Goal: Task Accomplishment & Management: Use online tool/utility

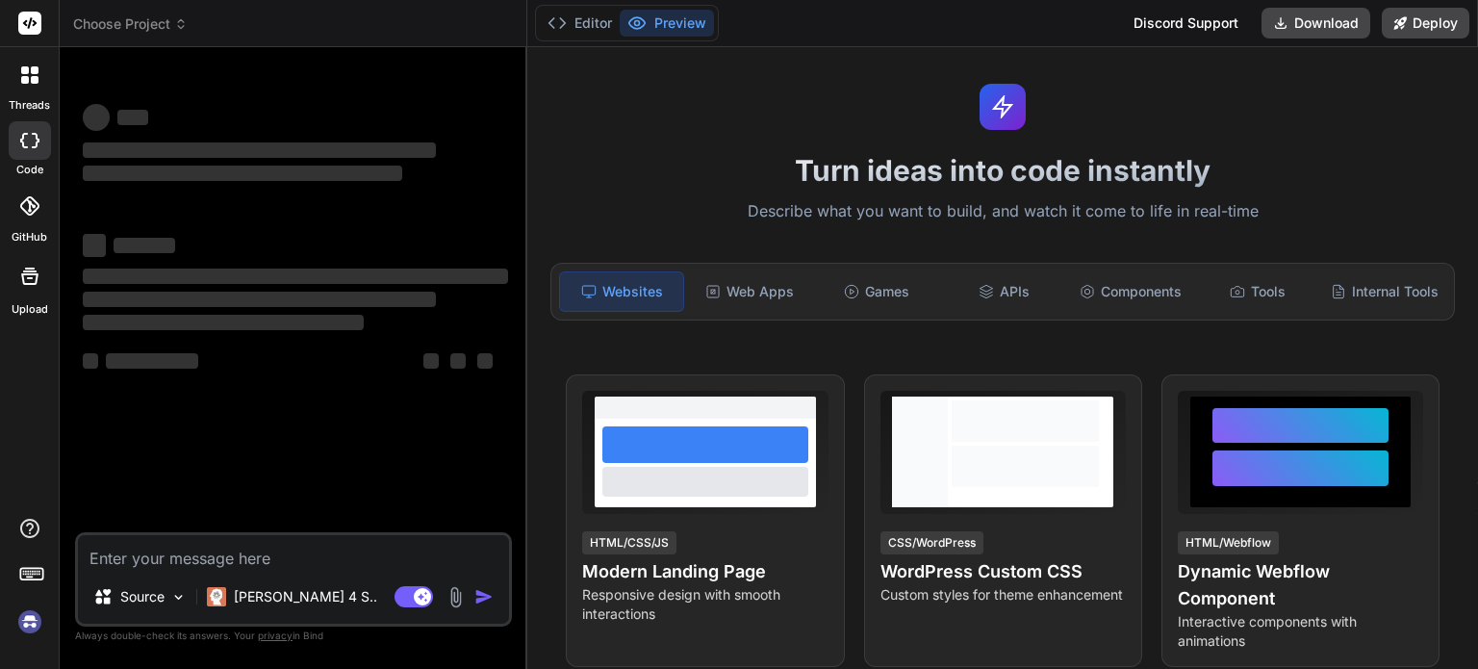
type textarea "x"
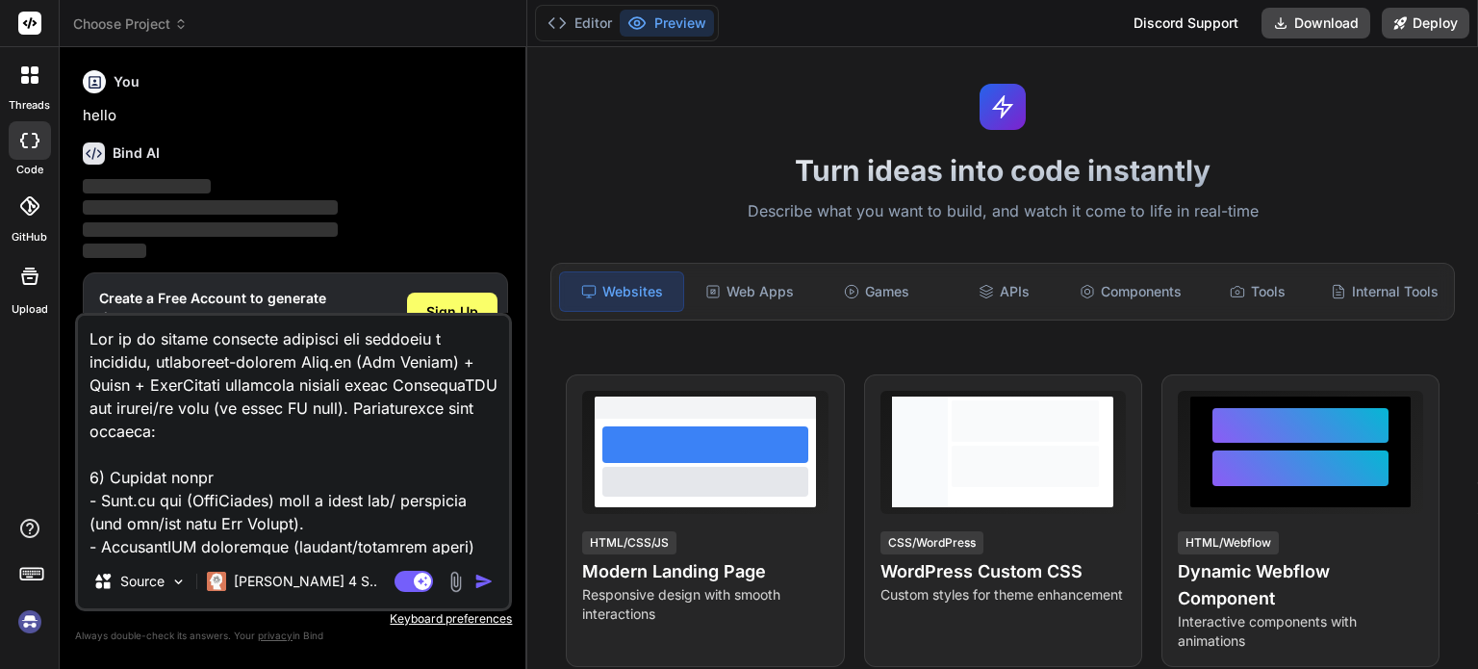
type textarea "Act as an expert frontend engineer and generate a complete, production-quality …"
type textarea "x"
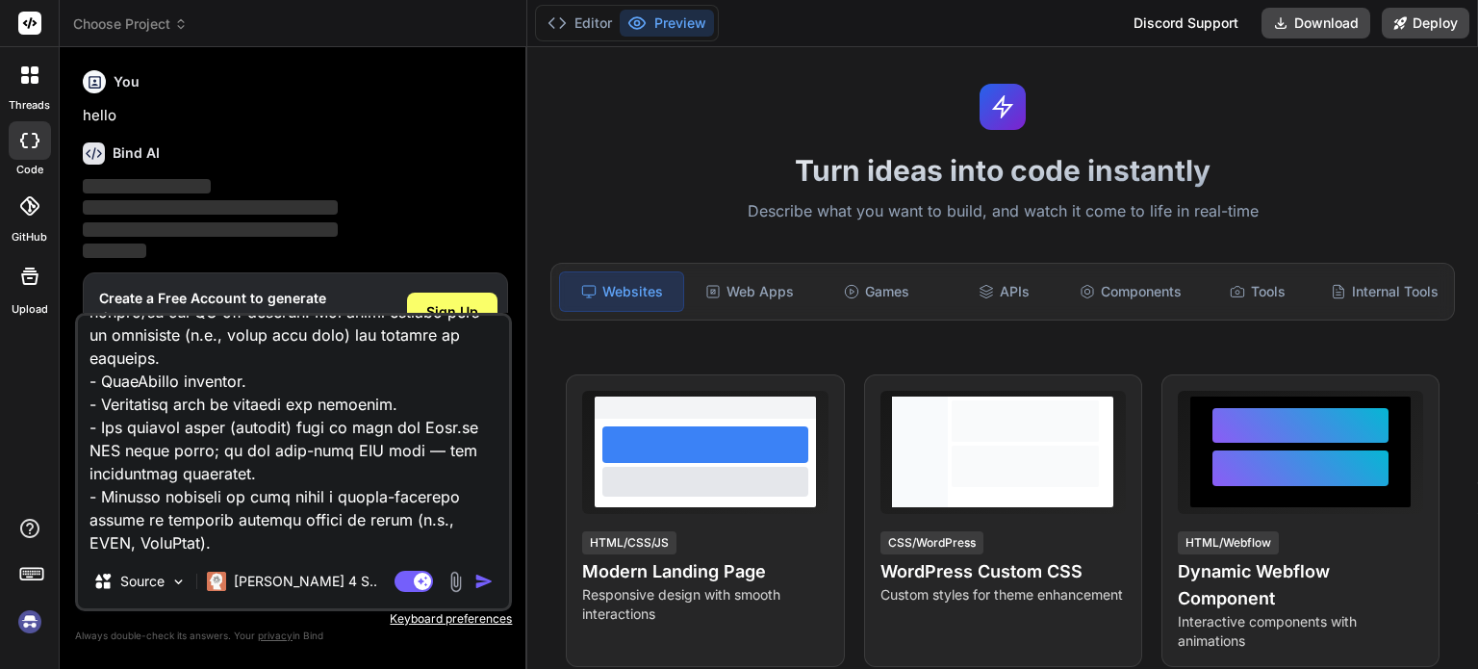
type textarea "Act as an expert frontend engineer and generate a complete, production-quality …"
type textarea "x"
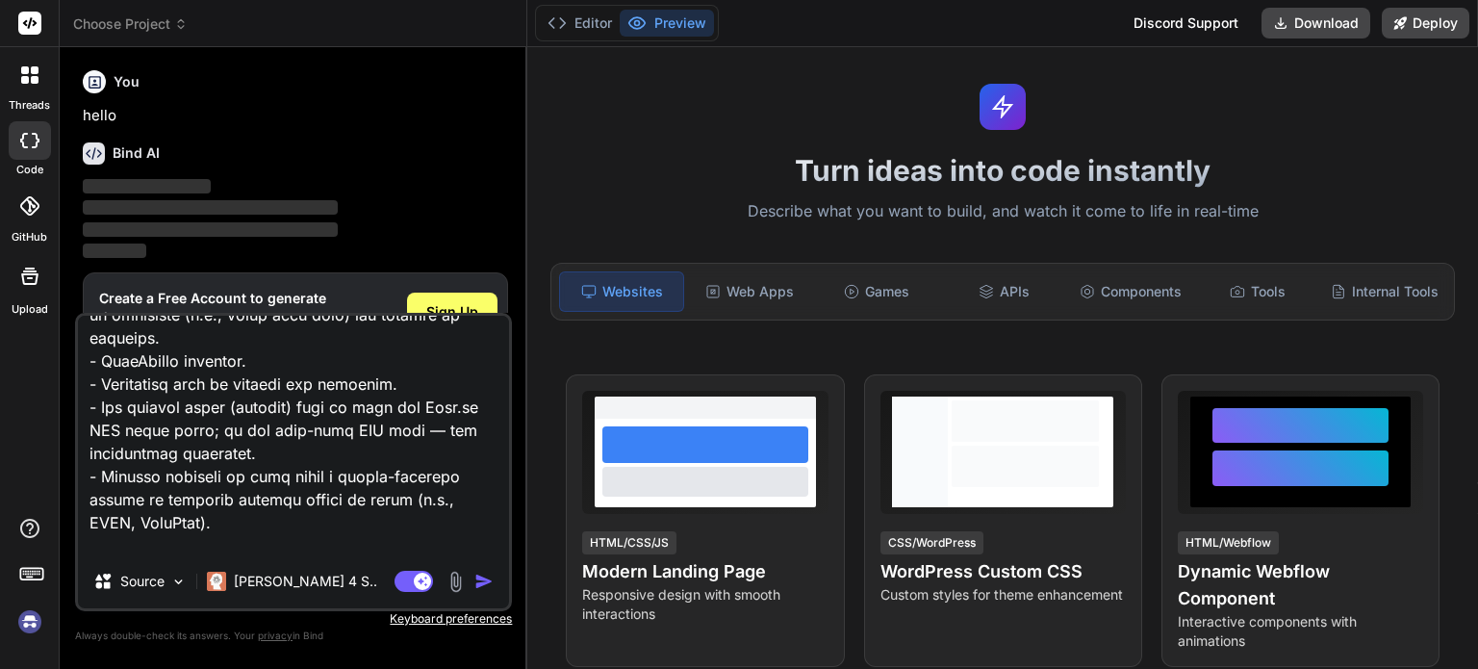
type textarea "Act as an expert frontend engineer and generate a complete, production-quality …"
type textarea "x"
type textarea "Act as an expert frontend engineer and generate a complete, production-quality …"
type textarea "x"
type textarea "Act as an expert frontend engineer and generate a complete, production-quality …"
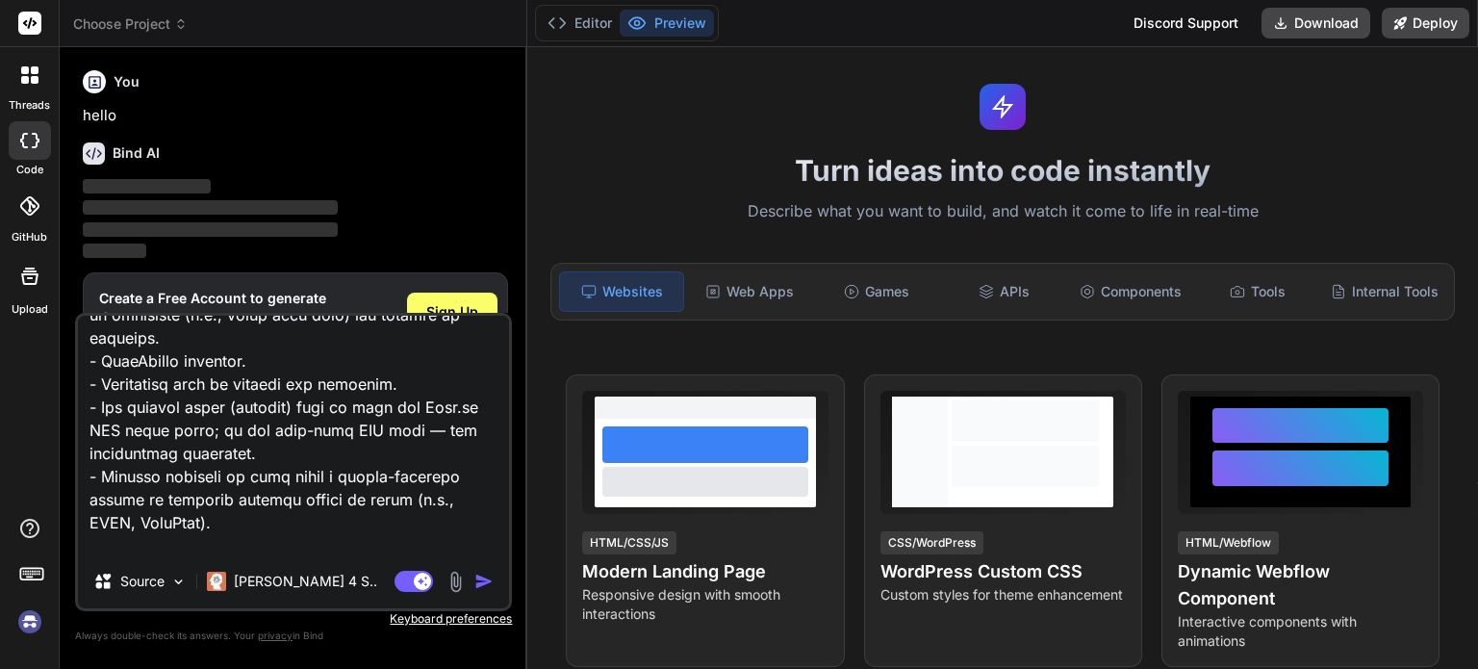
type textarea "x"
type textarea "Act as an expert frontend engineer and generate a complete, production-quality …"
type textarea "x"
type textarea "Act as an expert frontend engineer and generate a complete, production-quality …"
type textarea "x"
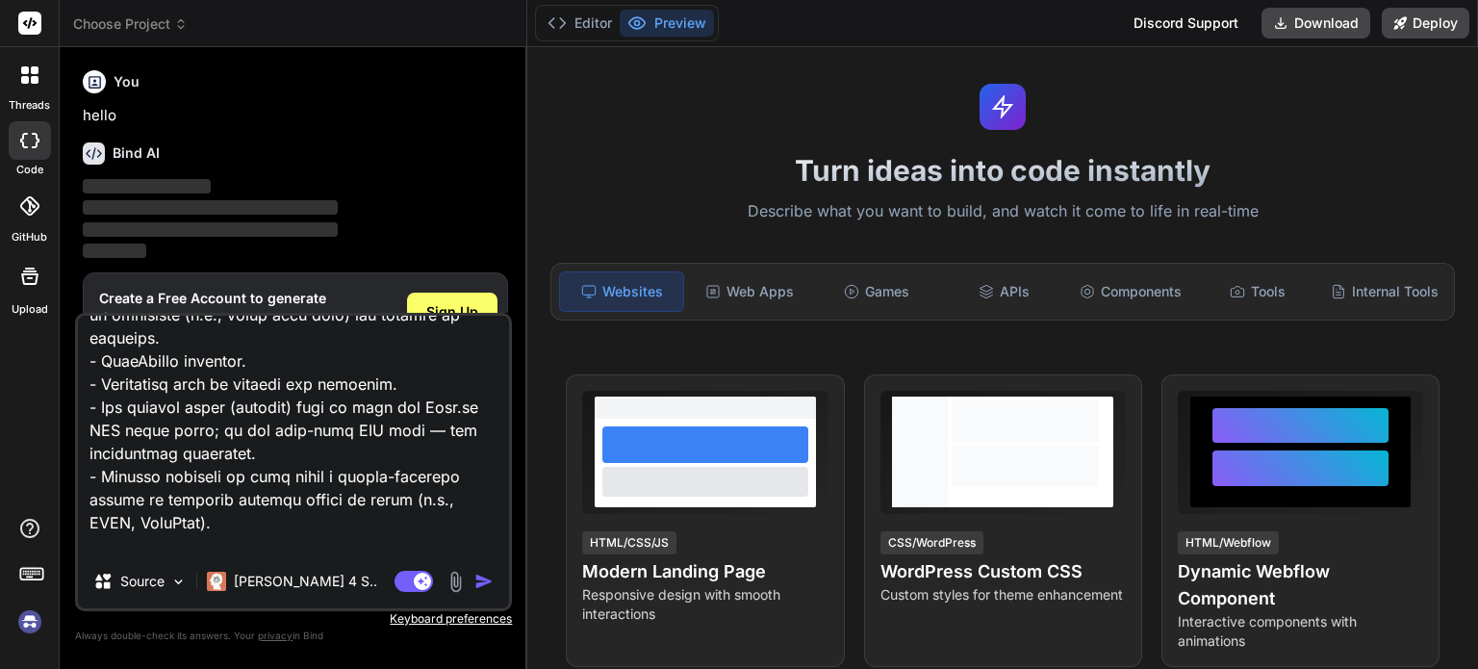
type textarea "Act as an expert frontend engineer and generate a complete, production-quality …"
type textarea "x"
type textarea "Act as an expert frontend engineer and generate a complete, production-quality …"
type textarea "x"
type textarea "Act as an expert frontend engineer and generate a complete, production-quality …"
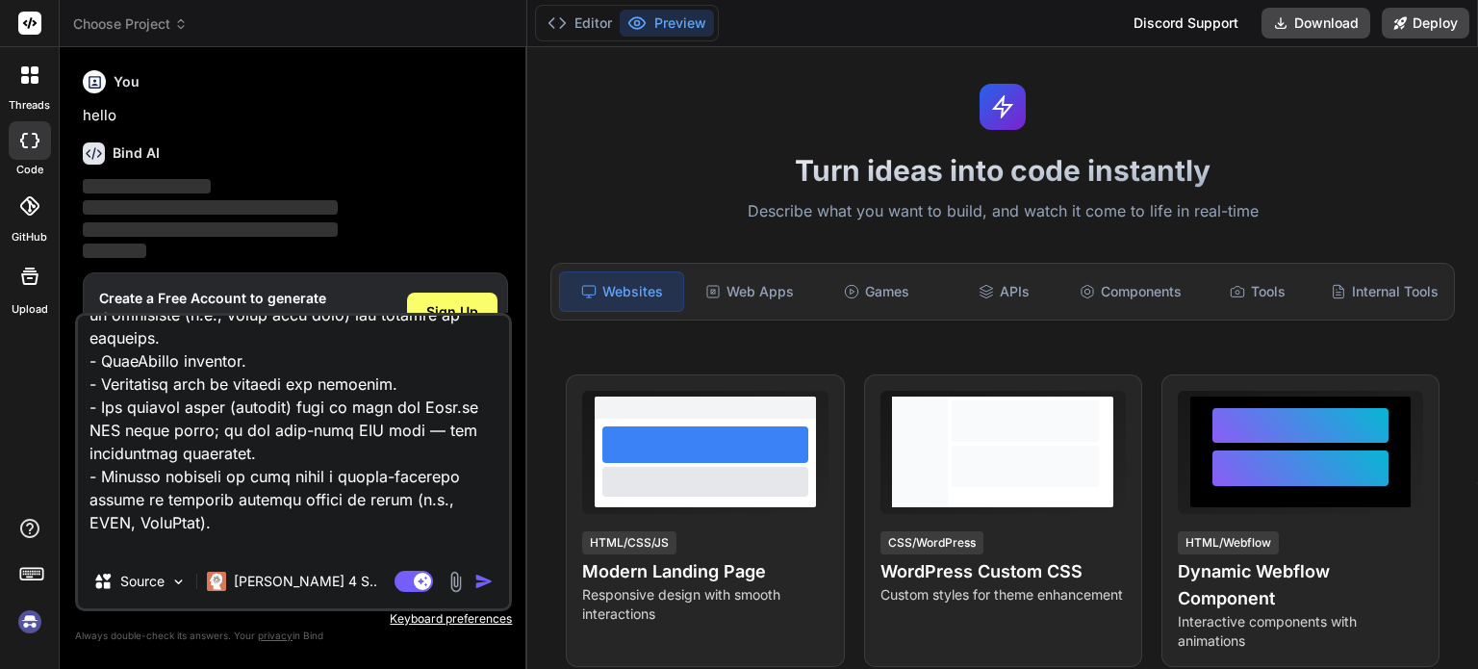
type textarea "x"
type textarea "Act as an expert frontend engineer and generate a complete, production-quality …"
type textarea "x"
type textarea "Act as an expert frontend engineer and generate a complete, production-quality …"
type textarea "x"
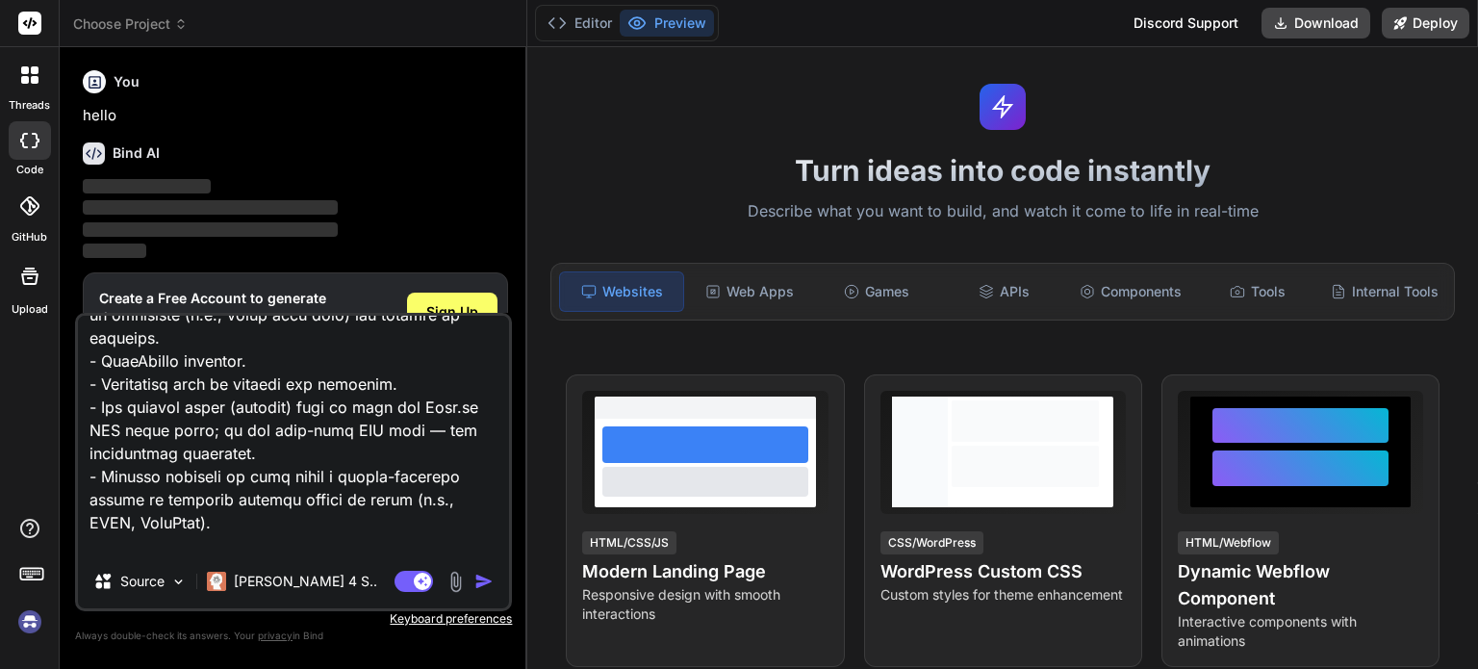
type textarea "Act as an expert frontend engineer and generate a complete, production-quality …"
type textarea "x"
type textarea "Act as an expert frontend engineer and generate a complete, production-quality …"
type textarea "x"
type textarea "Act as an expert frontend engineer and generate a complete, production-quality …"
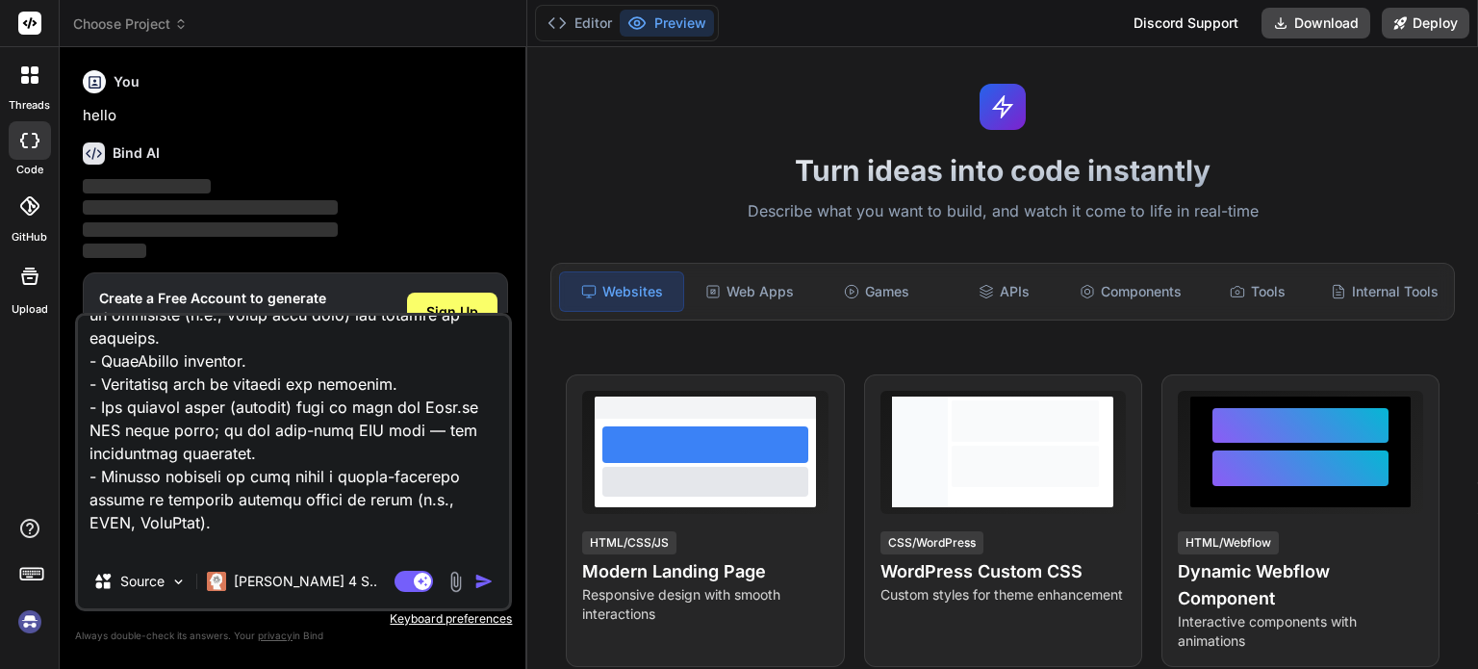
type textarea "x"
type textarea "Act as an expert frontend engineer and generate a complete, production-quality …"
type textarea "x"
type textarea "Act as an expert frontend engineer and generate a complete, production-quality …"
type textarea "x"
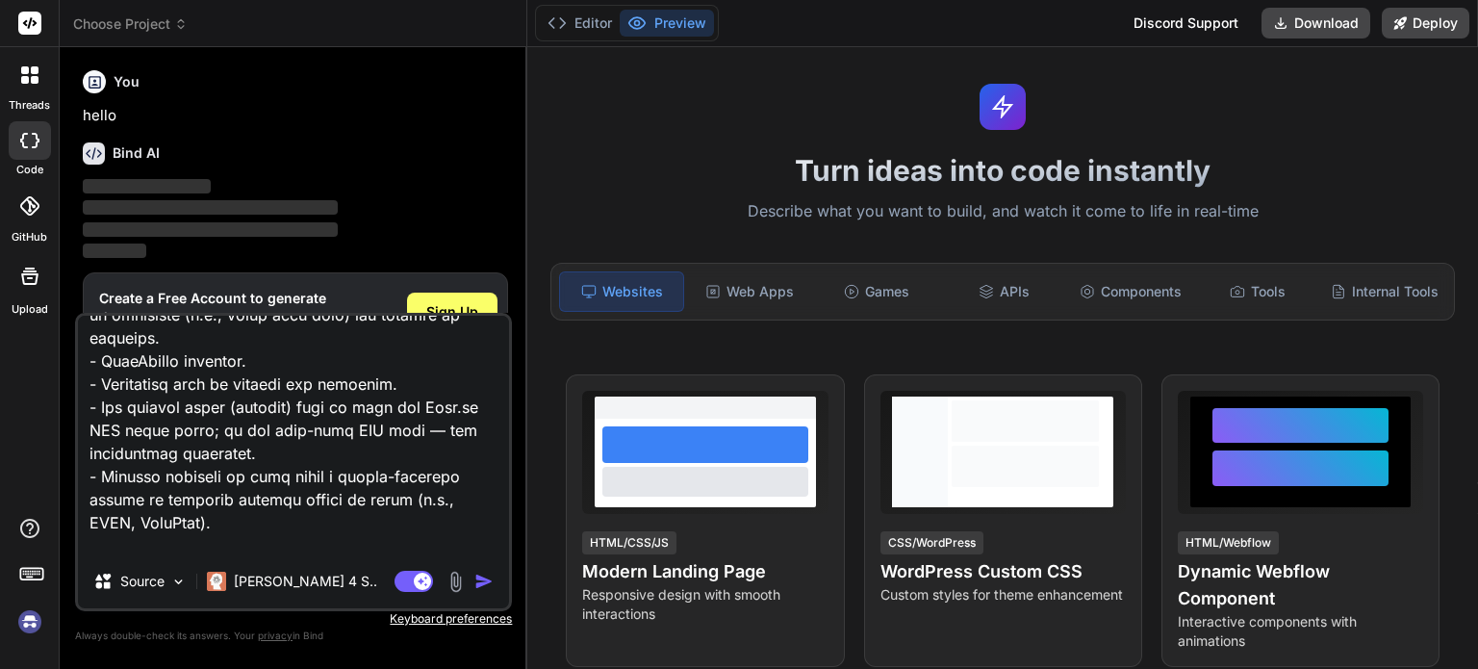
type textarea "Act as an expert frontend engineer and generate a complete, production-quality …"
type textarea "x"
type textarea "Act as an expert frontend engineer and generate a complete, production-quality …"
type textarea "x"
type textarea "Act as an expert frontend engineer and generate a complete, production-quality …"
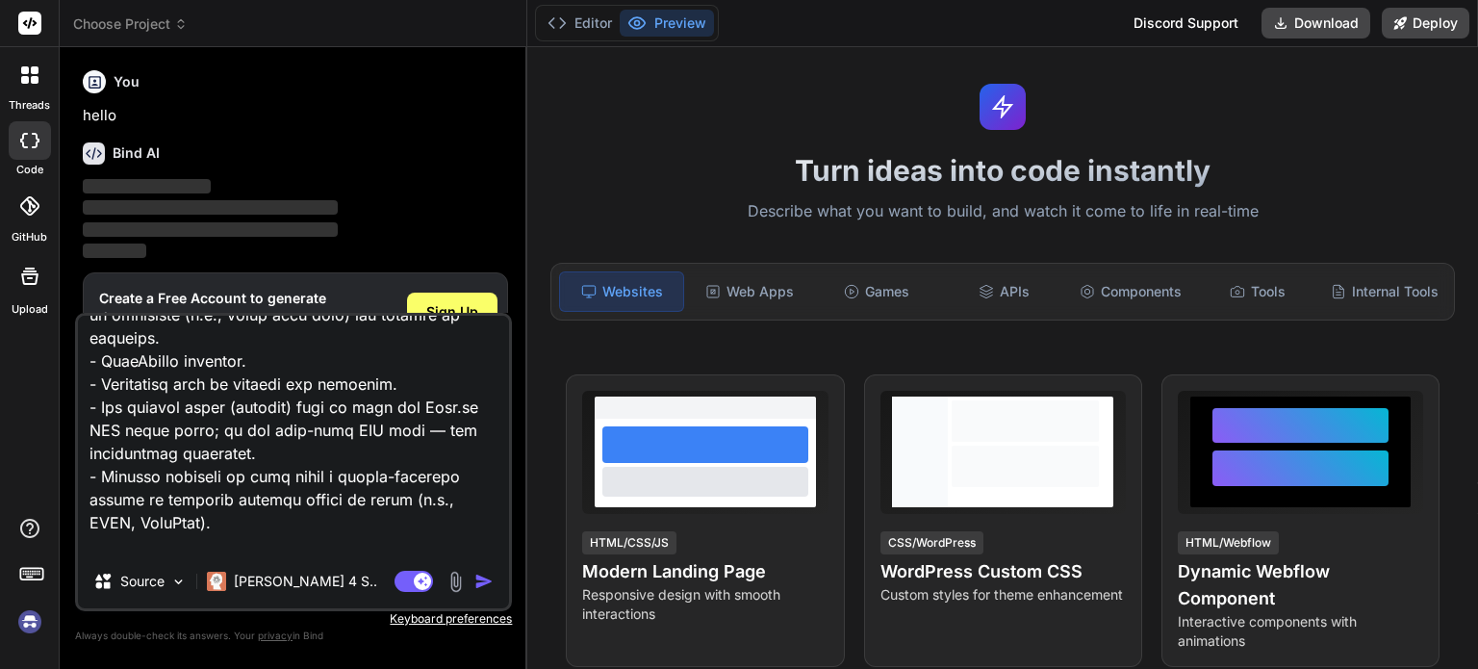
type textarea "x"
type textarea "Act as an expert frontend engineer and generate a complete, production-quality …"
type textarea "x"
type textarea "Act as an expert frontend engineer and generate a complete, production-quality …"
type textarea "x"
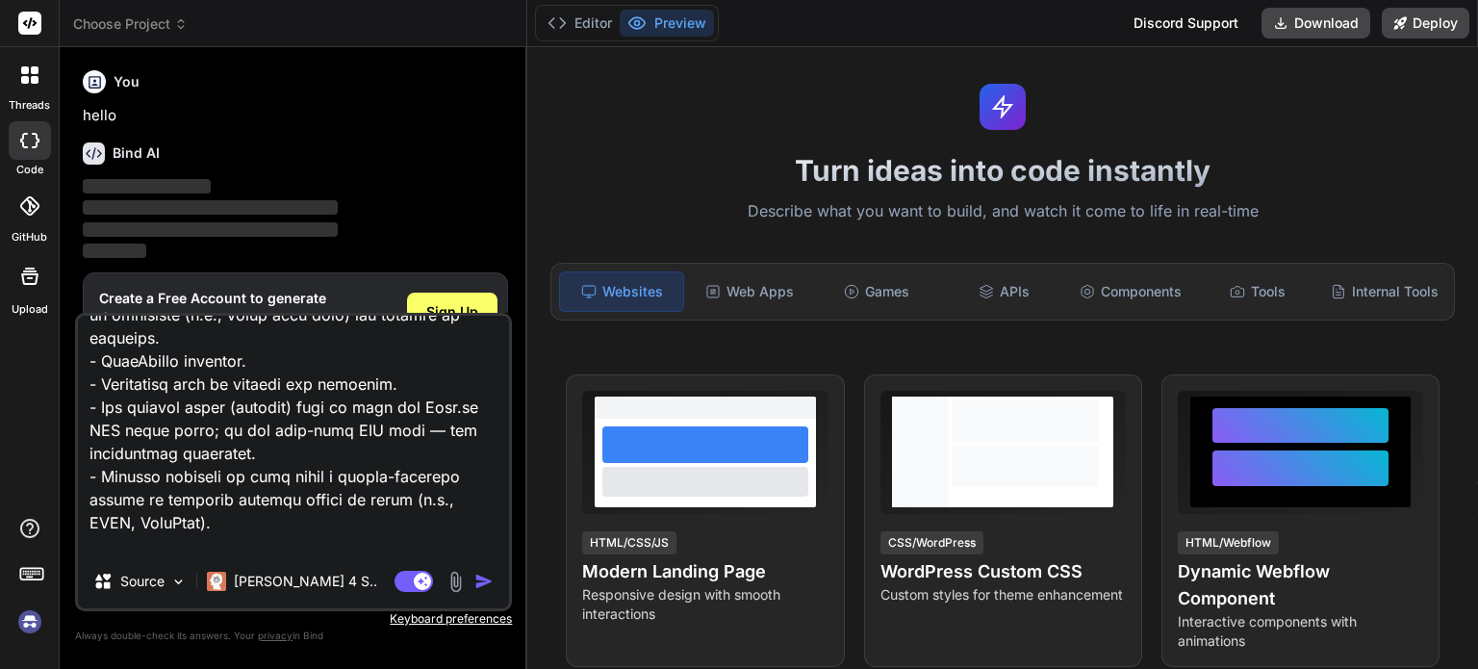
type textarea "Act as an expert frontend engineer and generate a complete, production-quality …"
type textarea "x"
type textarea "Act as an expert frontend engineer and generate a complete, production-quality …"
type textarea "x"
type textarea "Act as an expert frontend engineer and generate a complete, production-quality …"
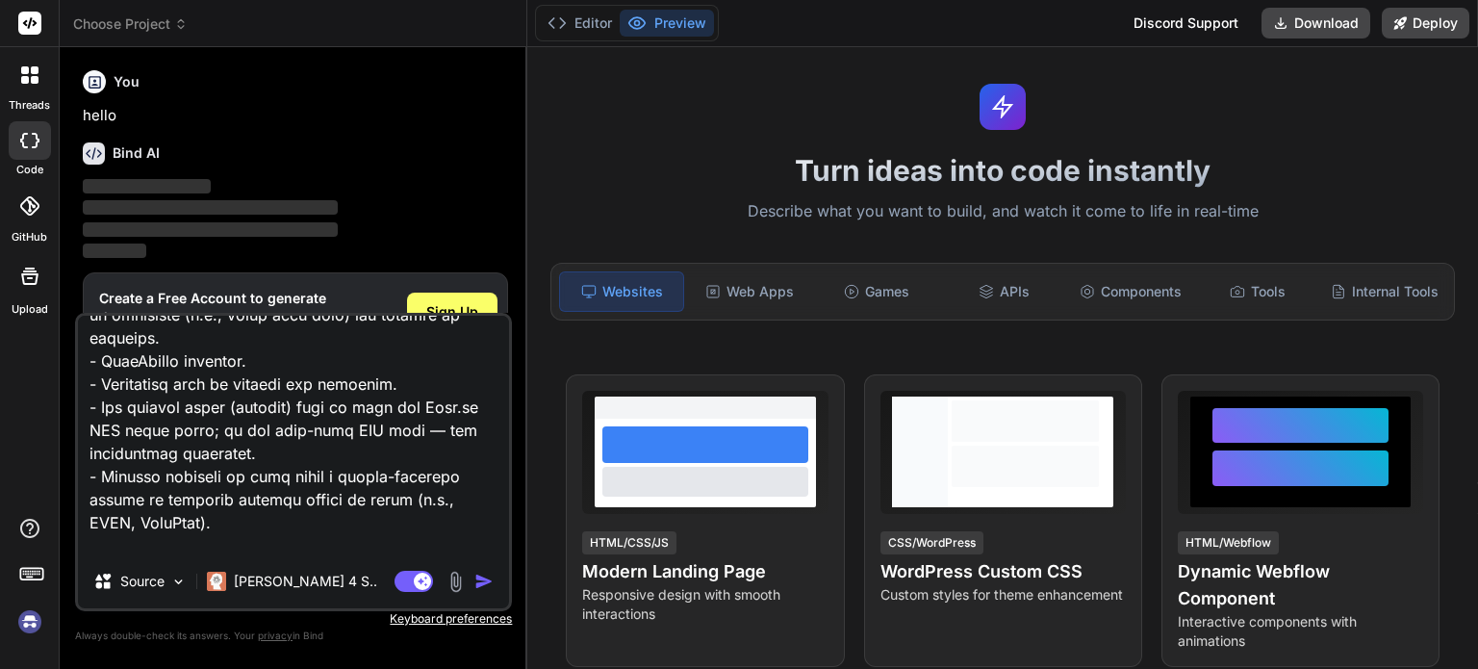
type textarea "x"
type textarea "Act as an expert frontend engineer and generate a complete, production-quality …"
type textarea "x"
type textarea "Act as an expert frontend engineer and generate a complete, production-quality …"
type textarea "x"
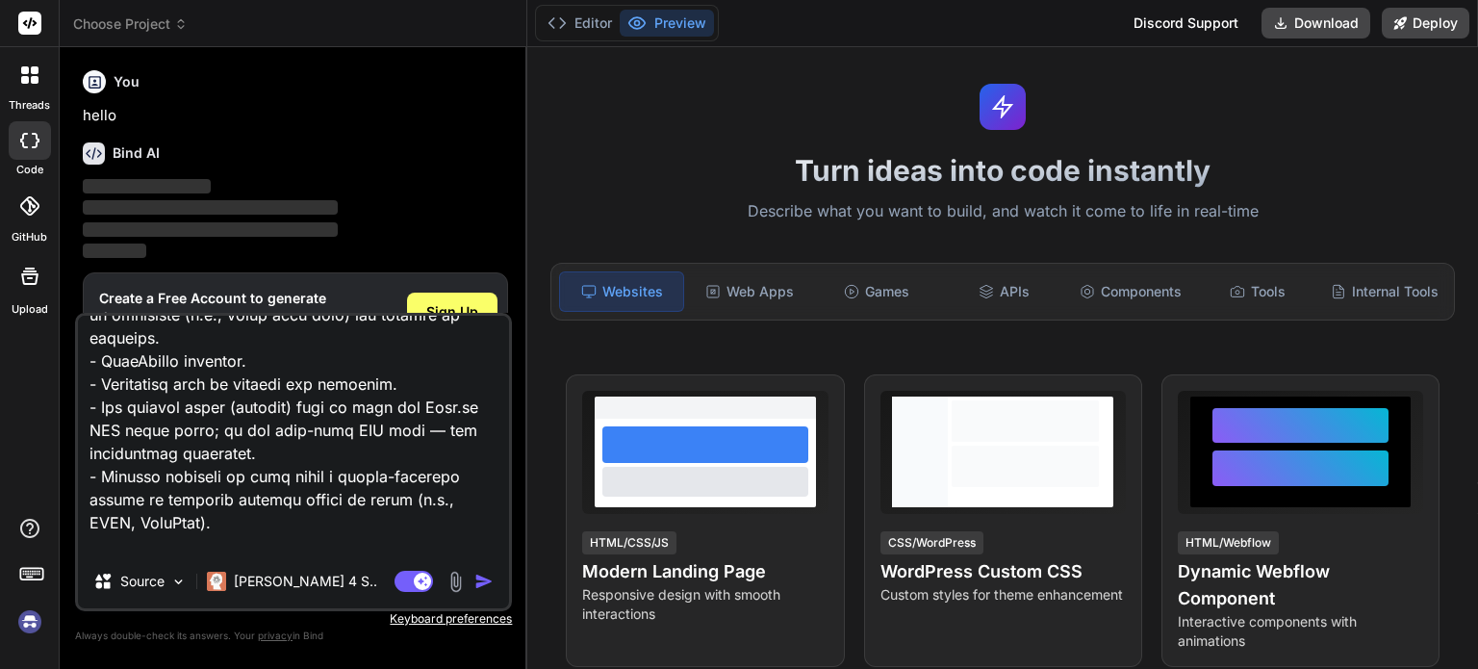
type textarea "Act as an expert frontend engineer and generate a complete, production-quality …"
type textarea "x"
type textarea "Act as an expert frontend engineer and generate a complete, production-quality …"
type textarea "x"
type textarea "Act as an expert frontend engineer and generate a complete, production-quality …"
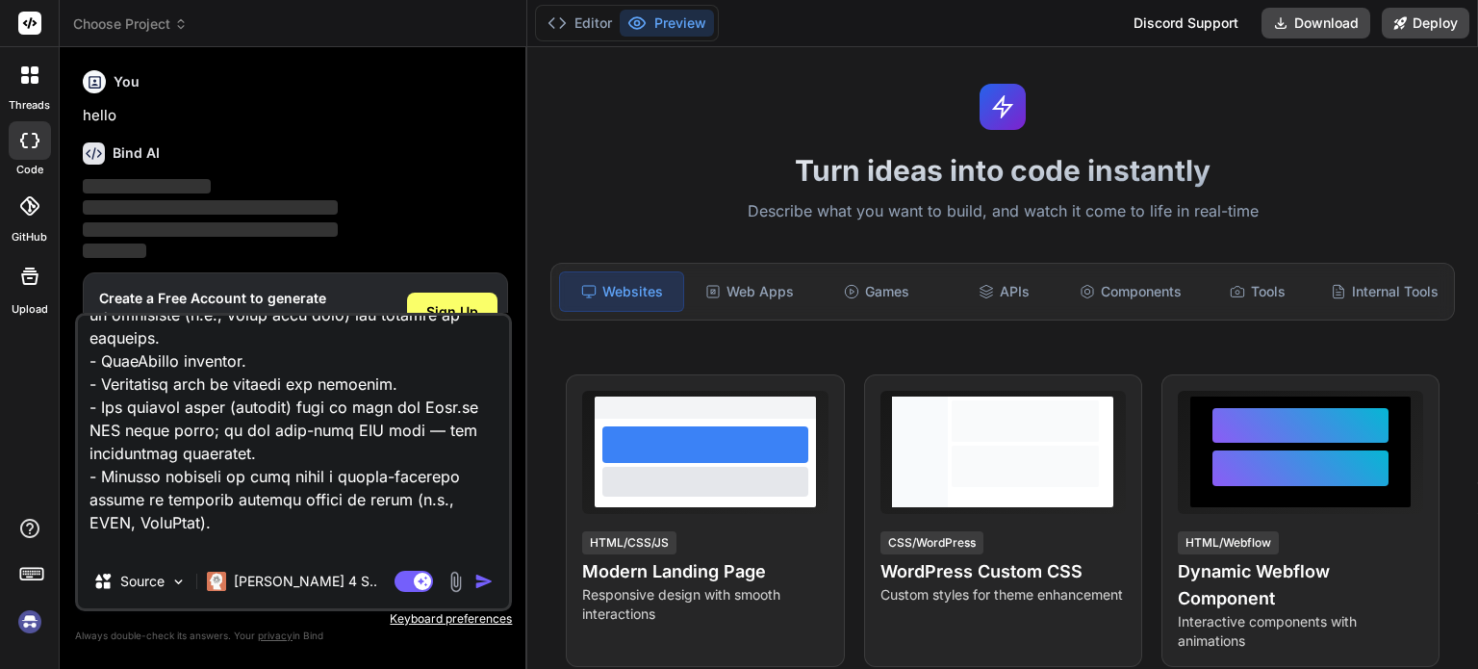
type textarea "x"
type textarea "Act as an expert frontend engineer and generate a complete, production-quality …"
type textarea "x"
type textarea "Act as an expert frontend engineer and generate a complete, production-quality …"
type textarea "x"
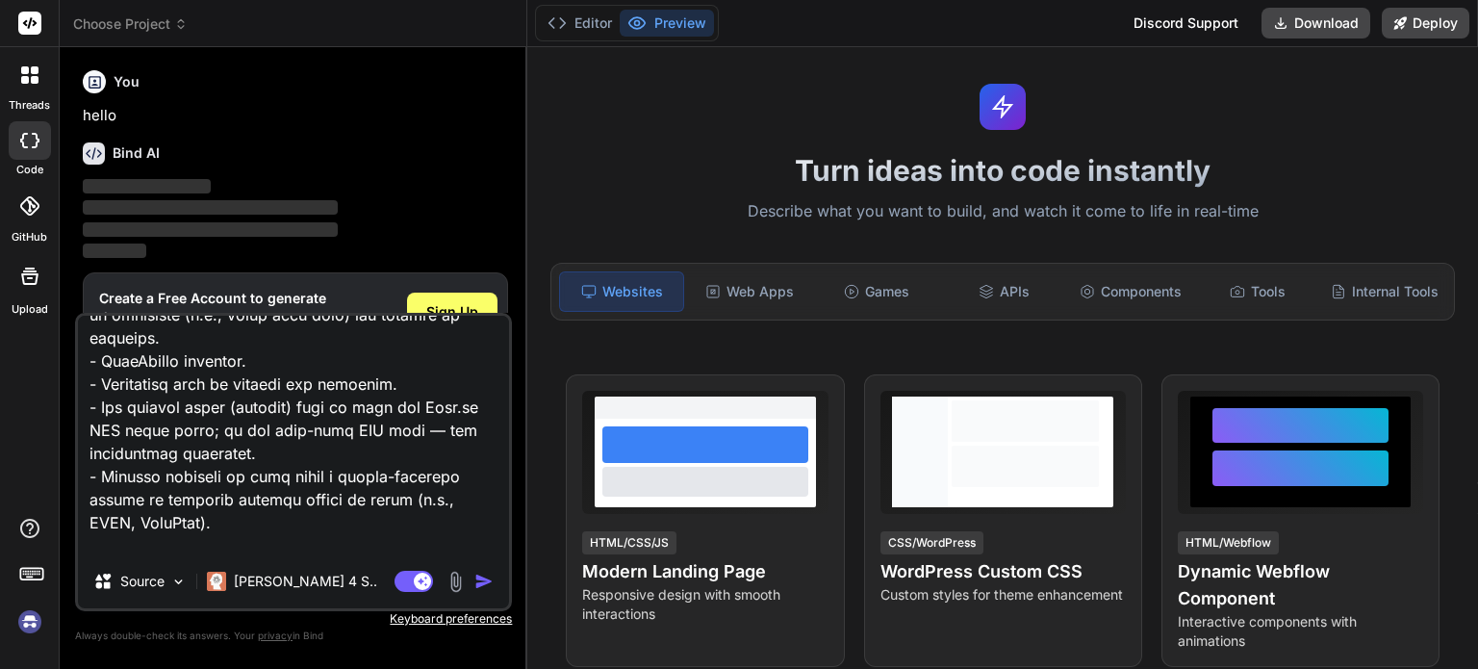
type textarea "Act as an expert frontend engineer and generate a complete, production-quality …"
type textarea "x"
type textarea "Act as an expert frontend engineer and generate a complete, production-quality …"
type textarea "x"
type textarea "Act as an expert frontend engineer and generate a complete, production-quality …"
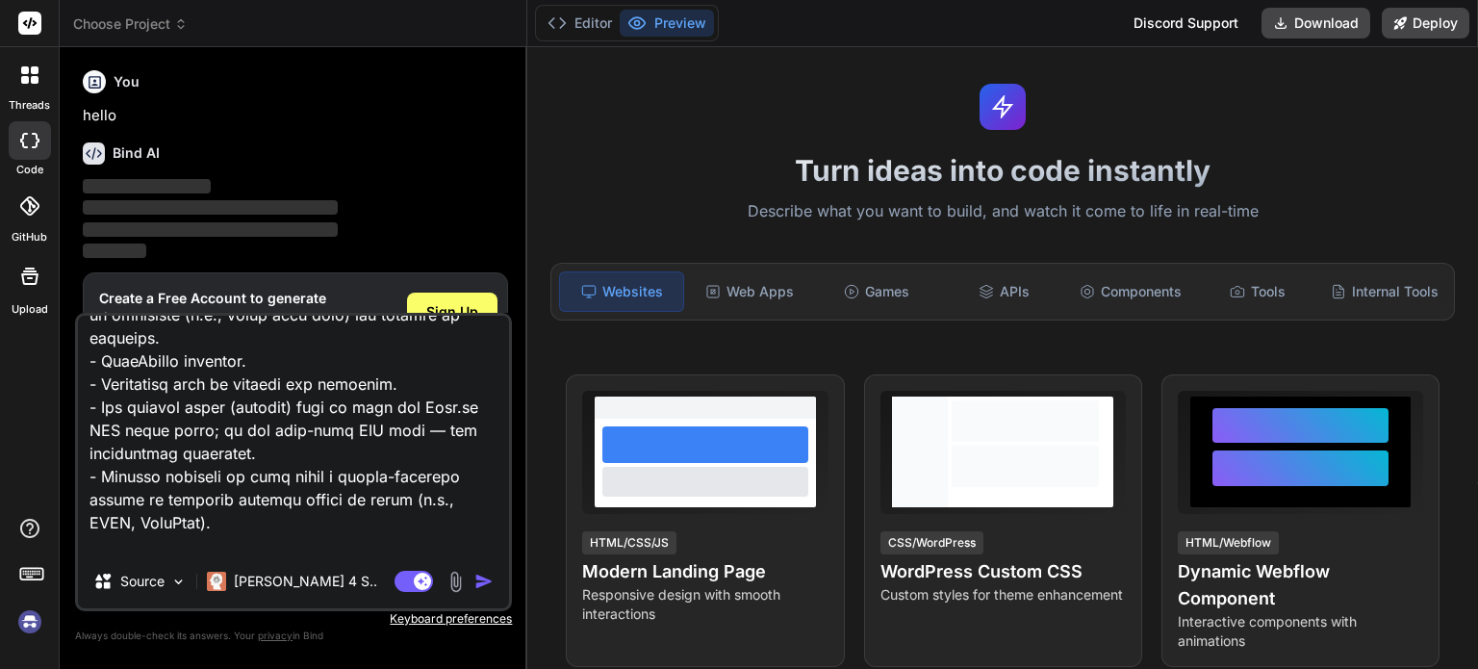
type textarea "x"
type textarea "Act as an expert frontend engineer and generate a complete, production-quality …"
type textarea "x"
type textarea "Act as an expert frontend engineer and generate a complete, production-quality …"
type textarea "x"
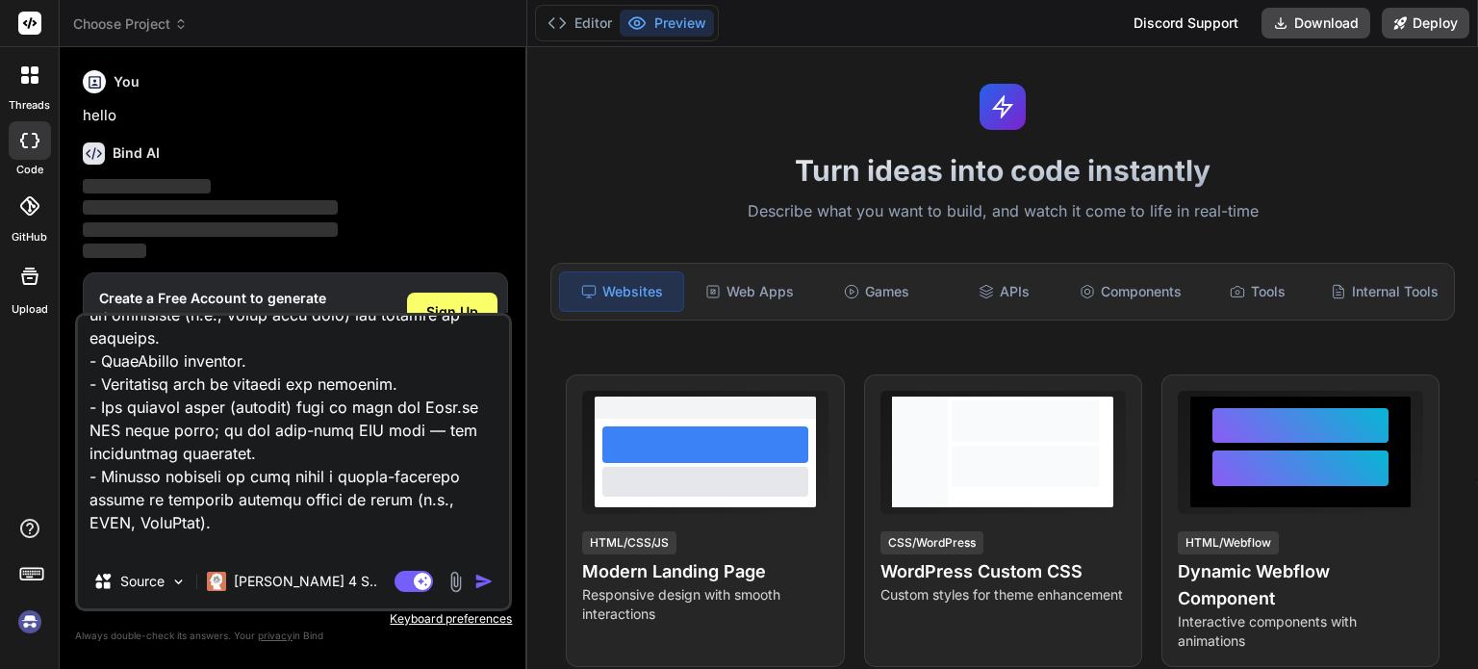
type textarea "Act as an expert frontend engineer and generate a complete, production-quality …"
type textarea "x"
type textarea "Act as an expert frontend engineer and generate a complete, production-quality …"
type textarea "x"
type textarea "Act as an expert frontend engineer and generate a complete, production-quality …"
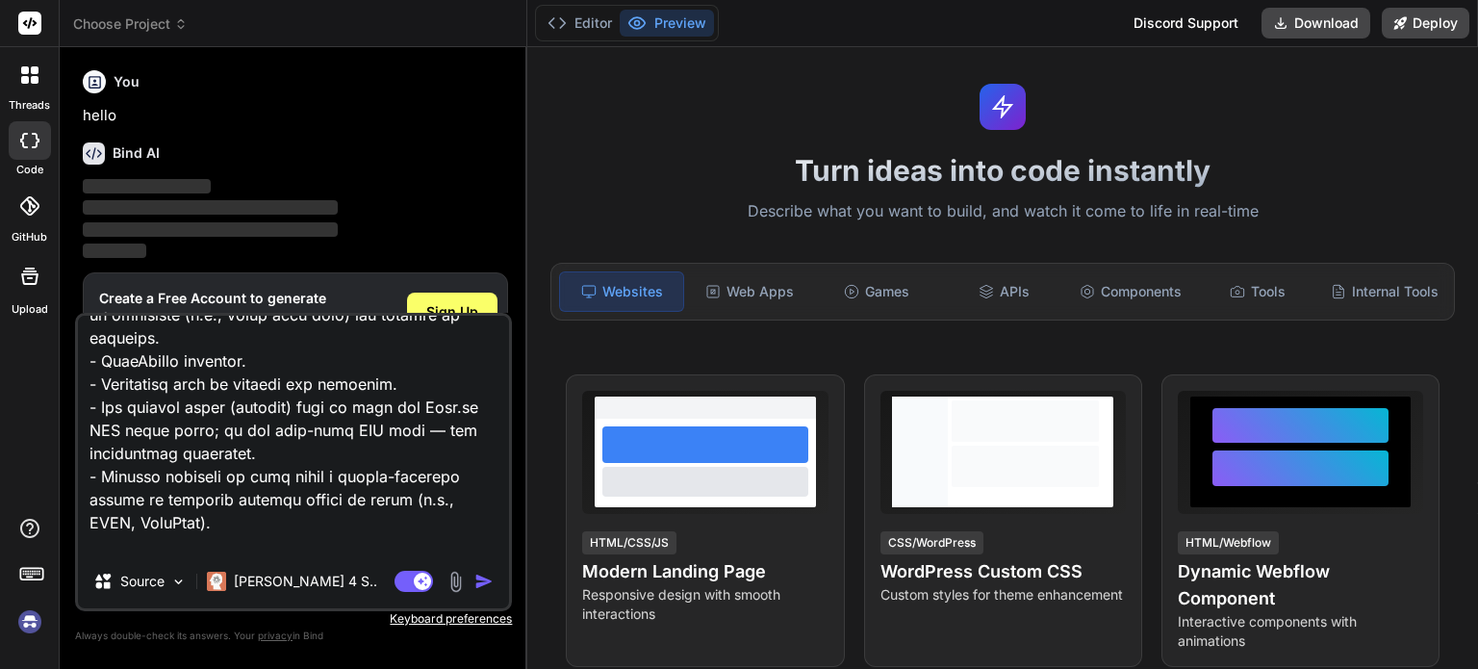
type textarea "x"
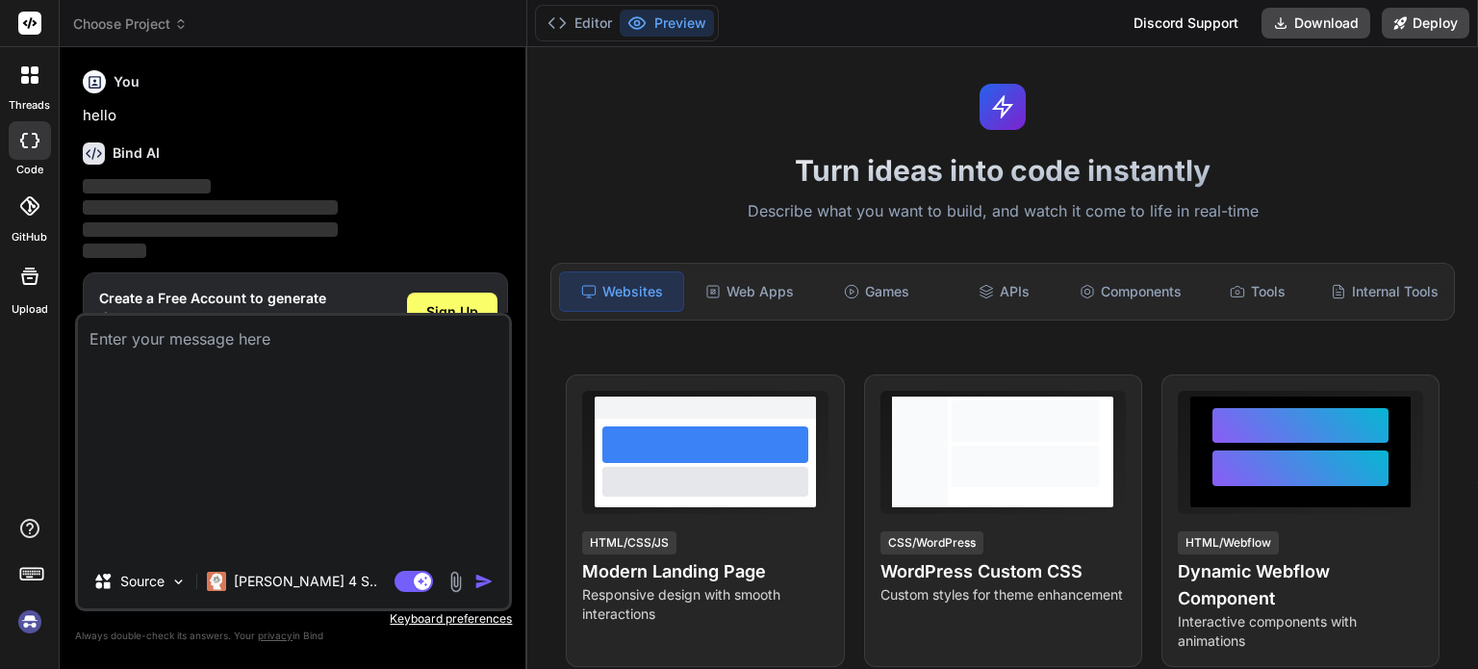
scroll to position [0, 0]
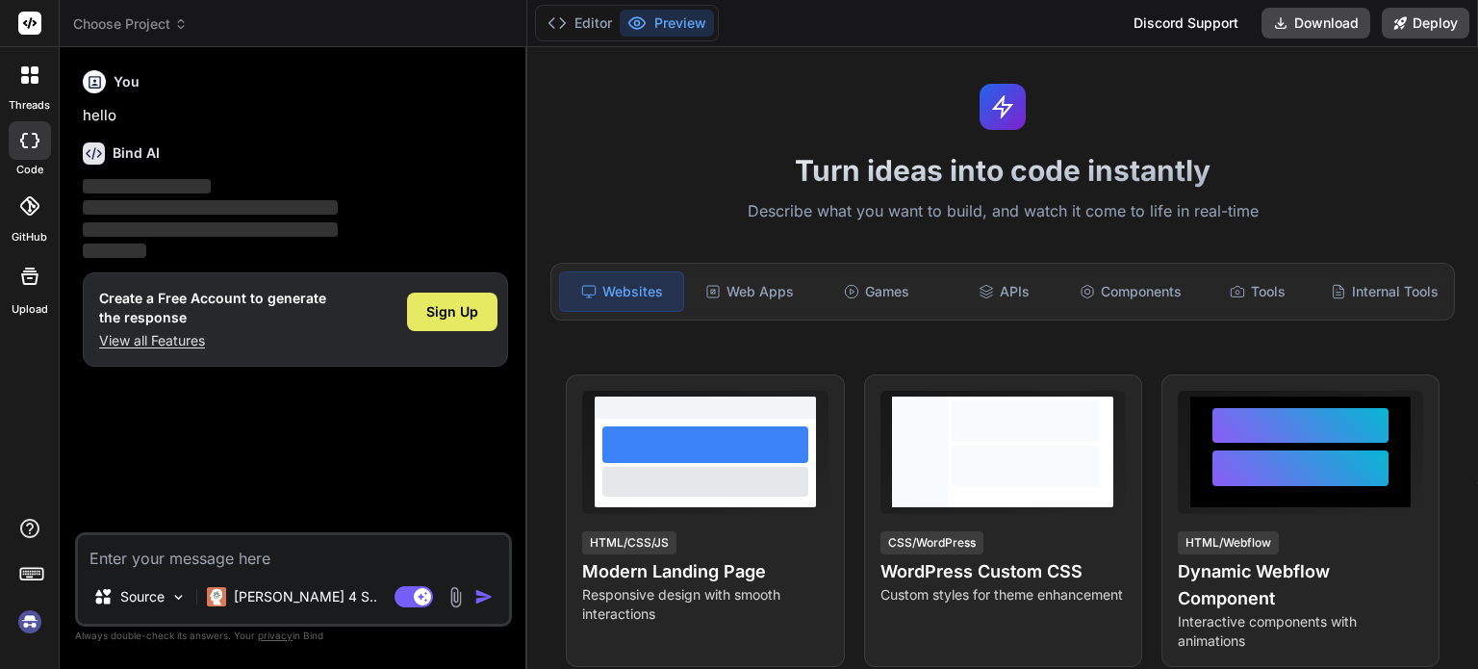
click at [443, 315] on span "Sign Up" at bounding box center [452, 311] width 52 height 19
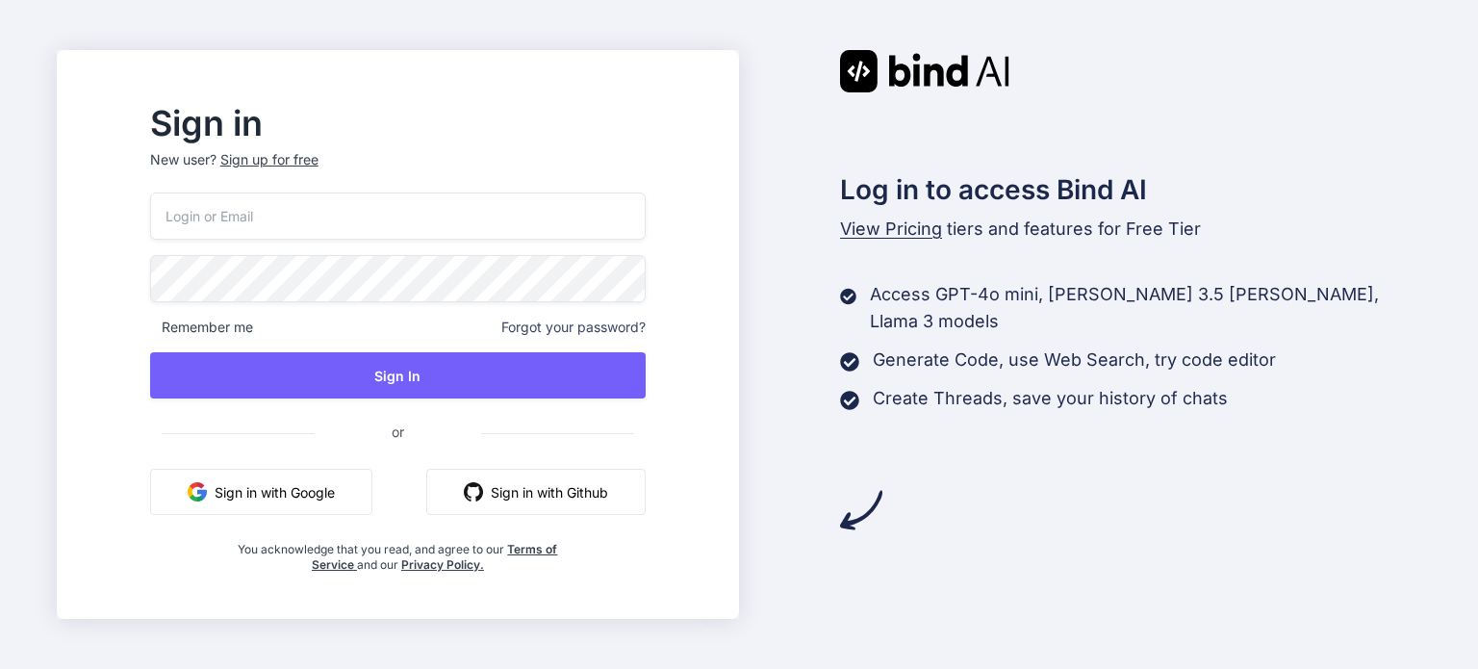
click at [372, 480] on button "Sign in with Google" at bounding box center [261, 492] width 222 height 46
